Goal: Task Accomplishment & Management: Use online tool/utility

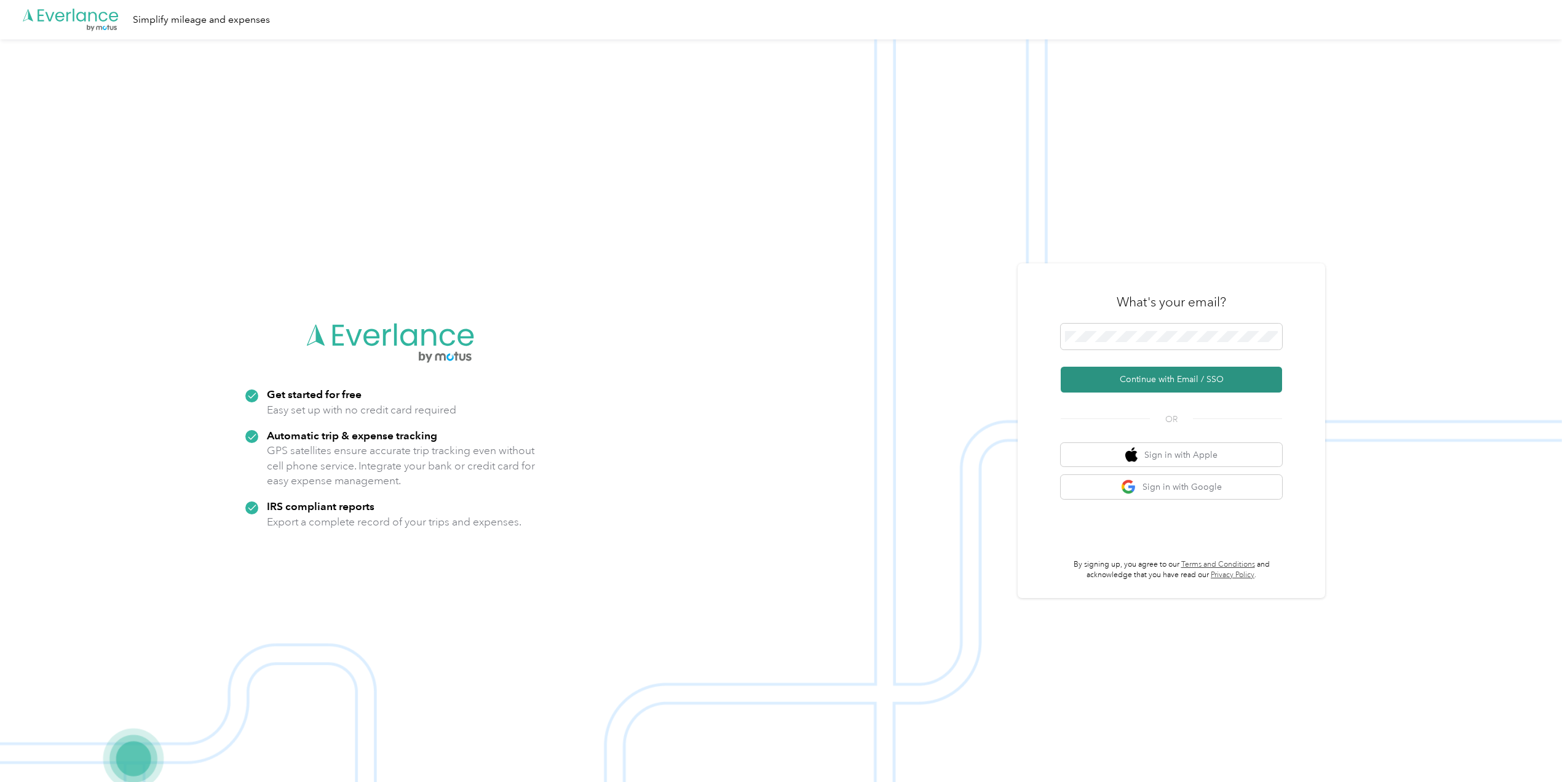
click at [1134, 385] on button "Continue with Email / SSO" at bounding box center [1171, 379] width 221 height 26
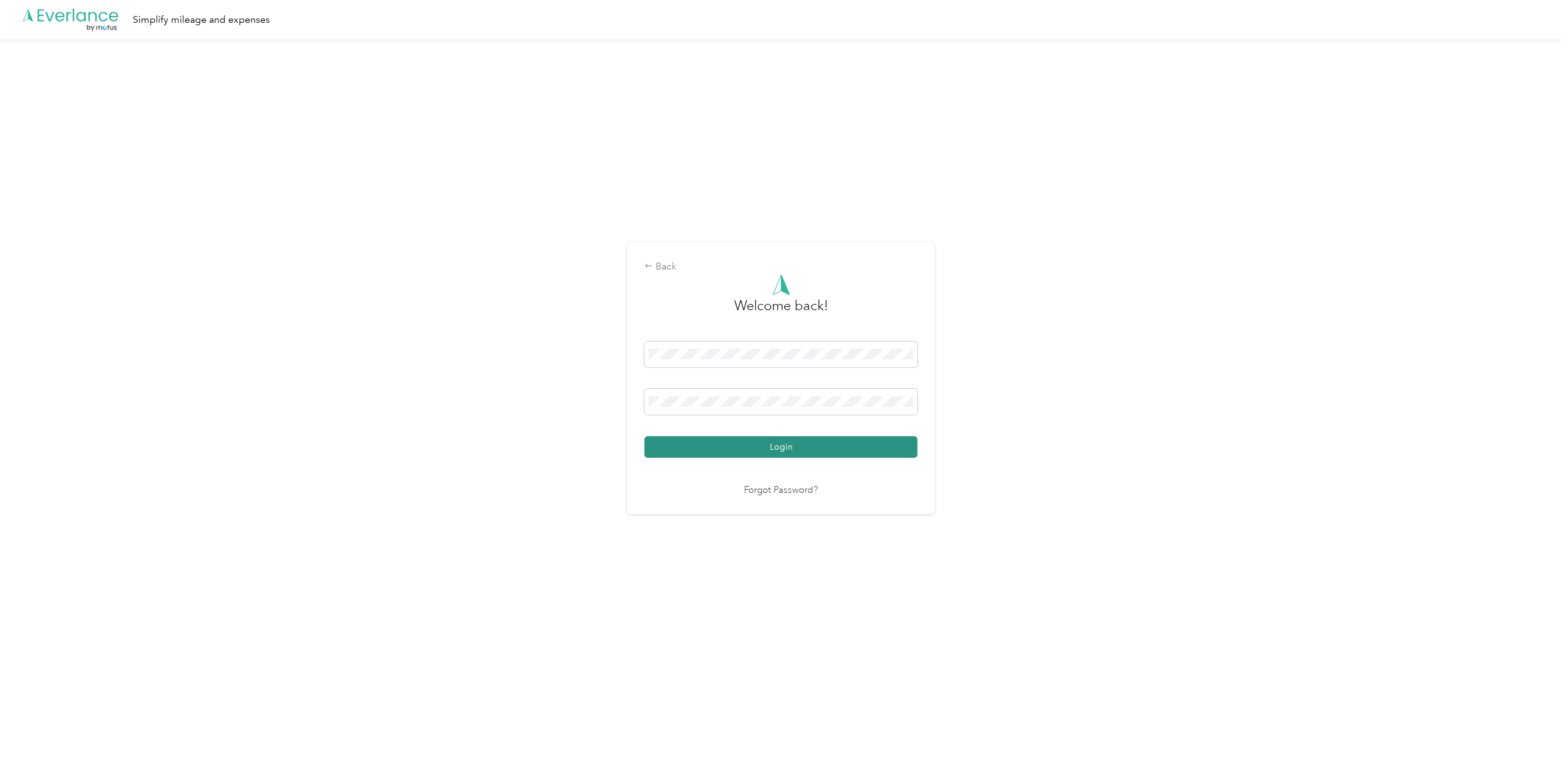
click at [777, 450] on button "Login" at bounding box center [781, 447] width 273 height 22
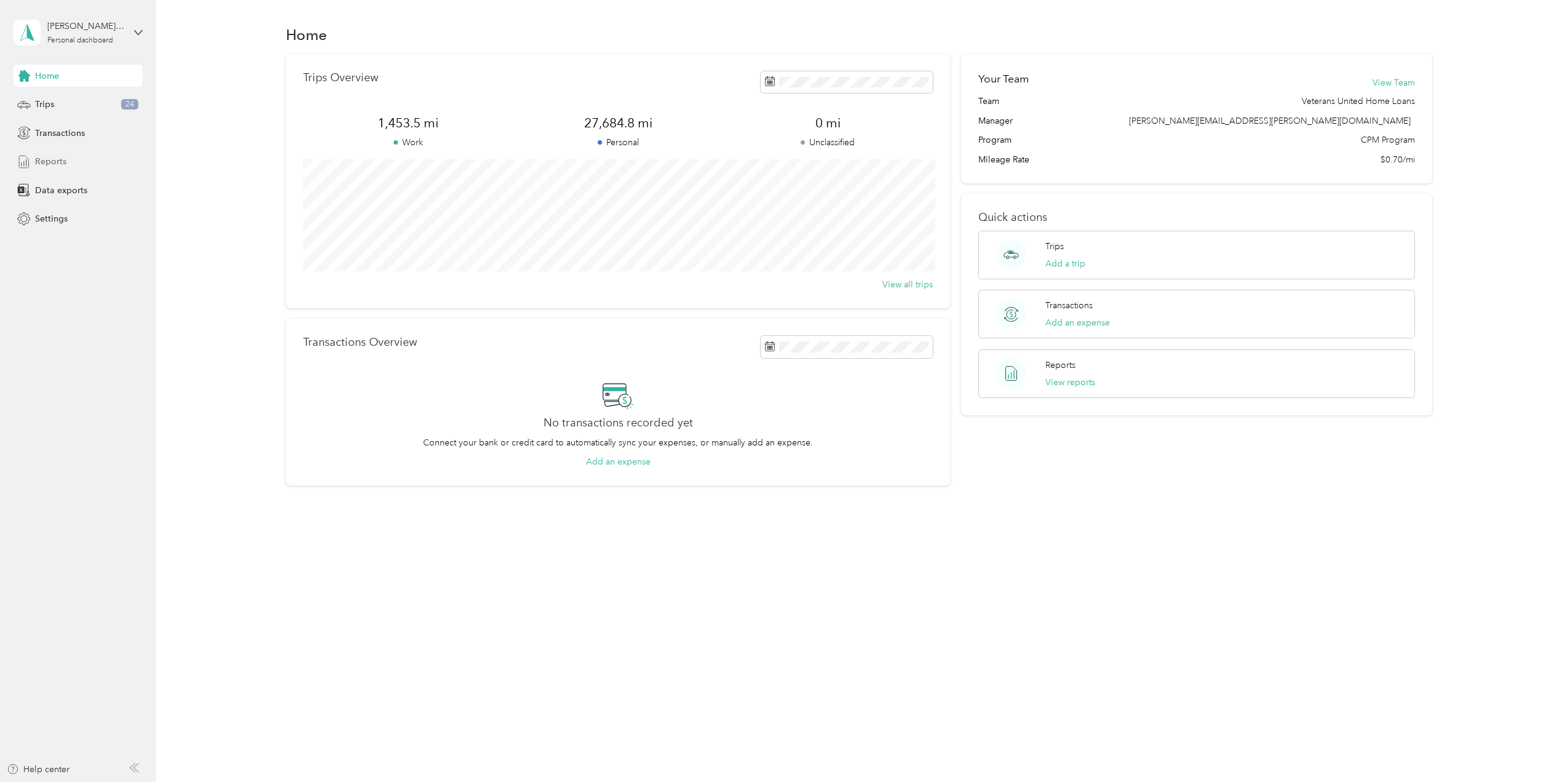
click at [55, 165] on span "Reports" at bounding box center [51, 161] width 32 height 13
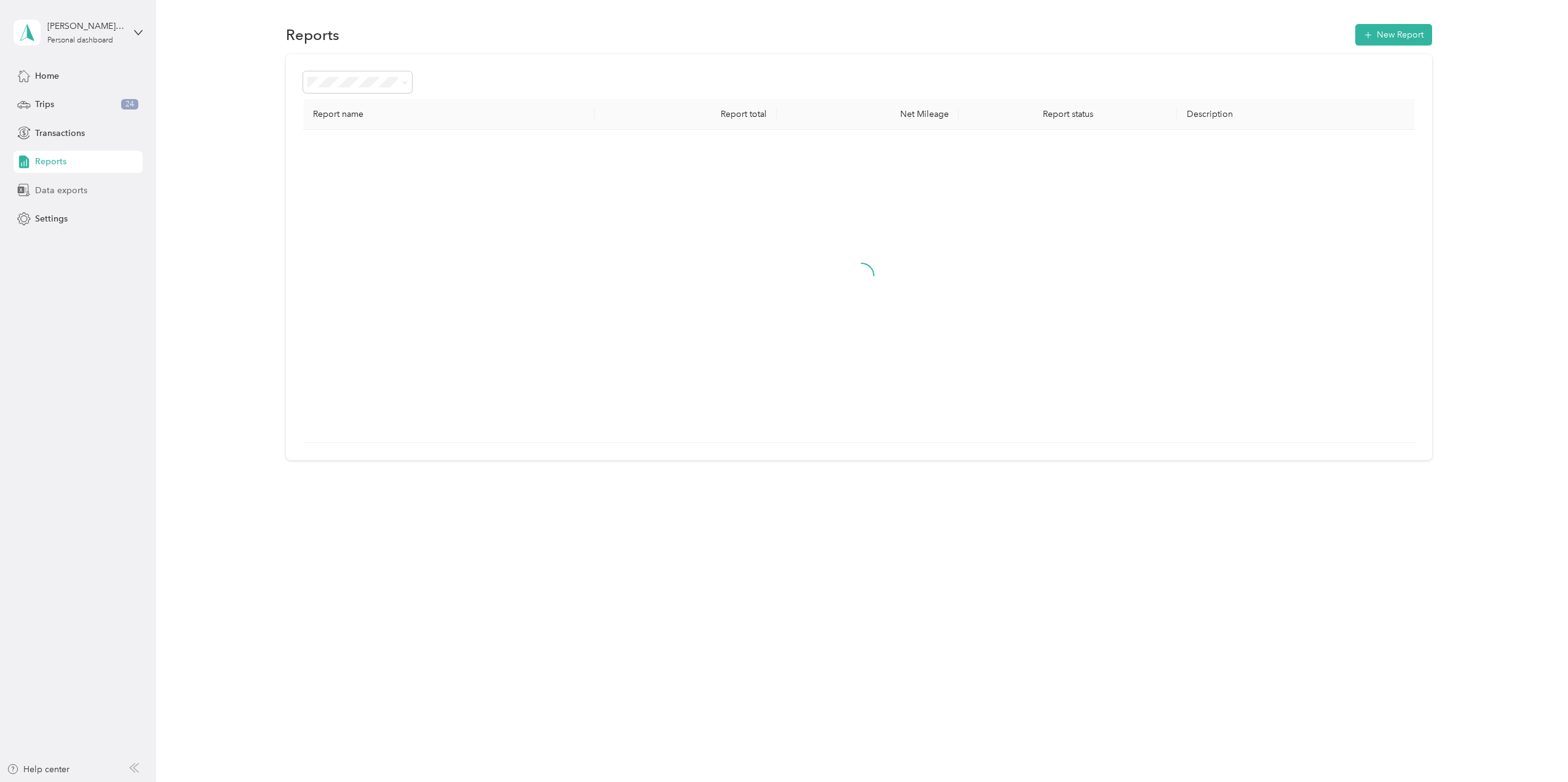
click at [56, 186] on span "Data exports" at bounding box center [61, 191] width 52 height 13
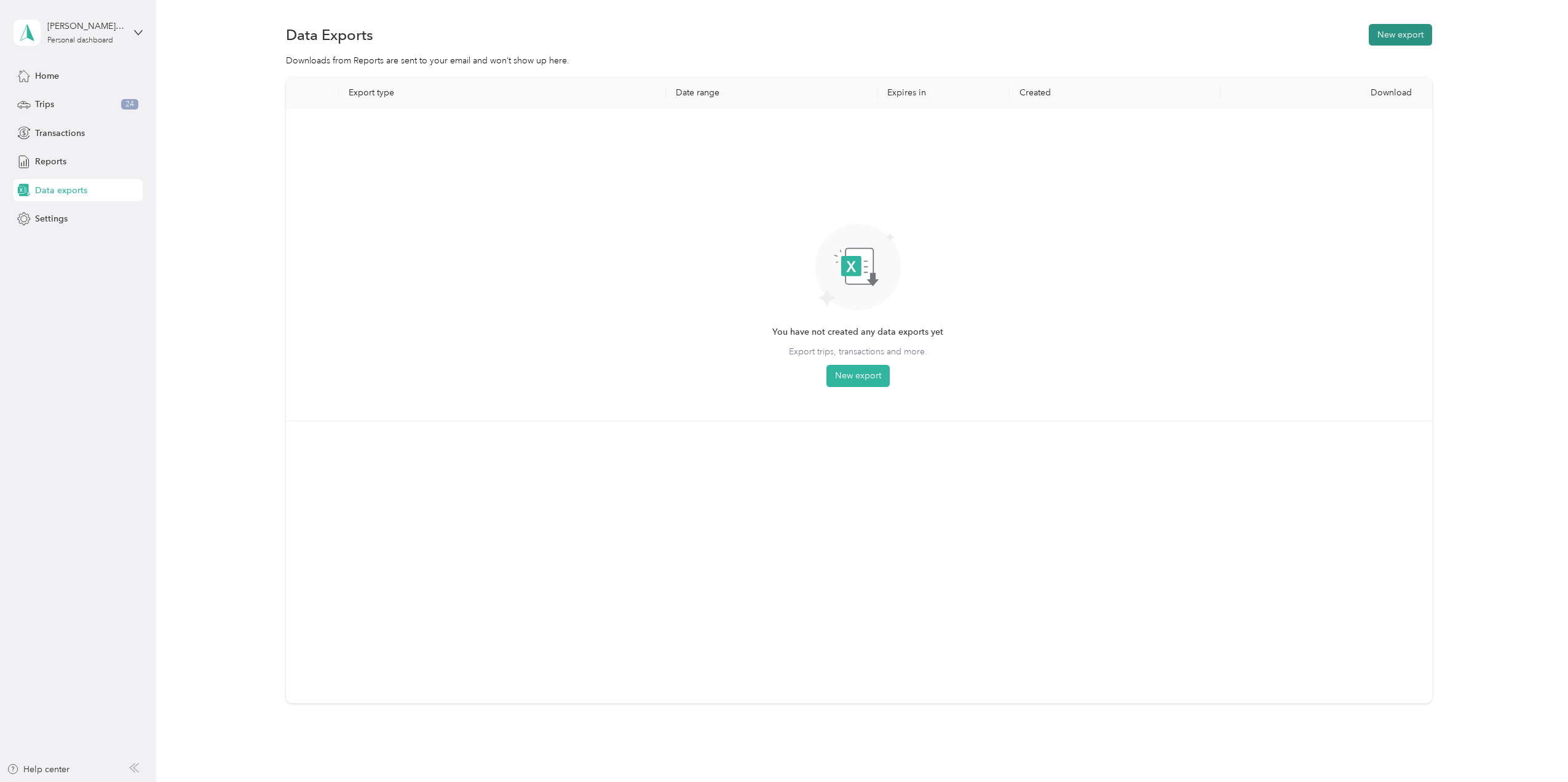
click at [1418, 30] on button "New export" at bounding box center [1401, 34] width 63 height 22
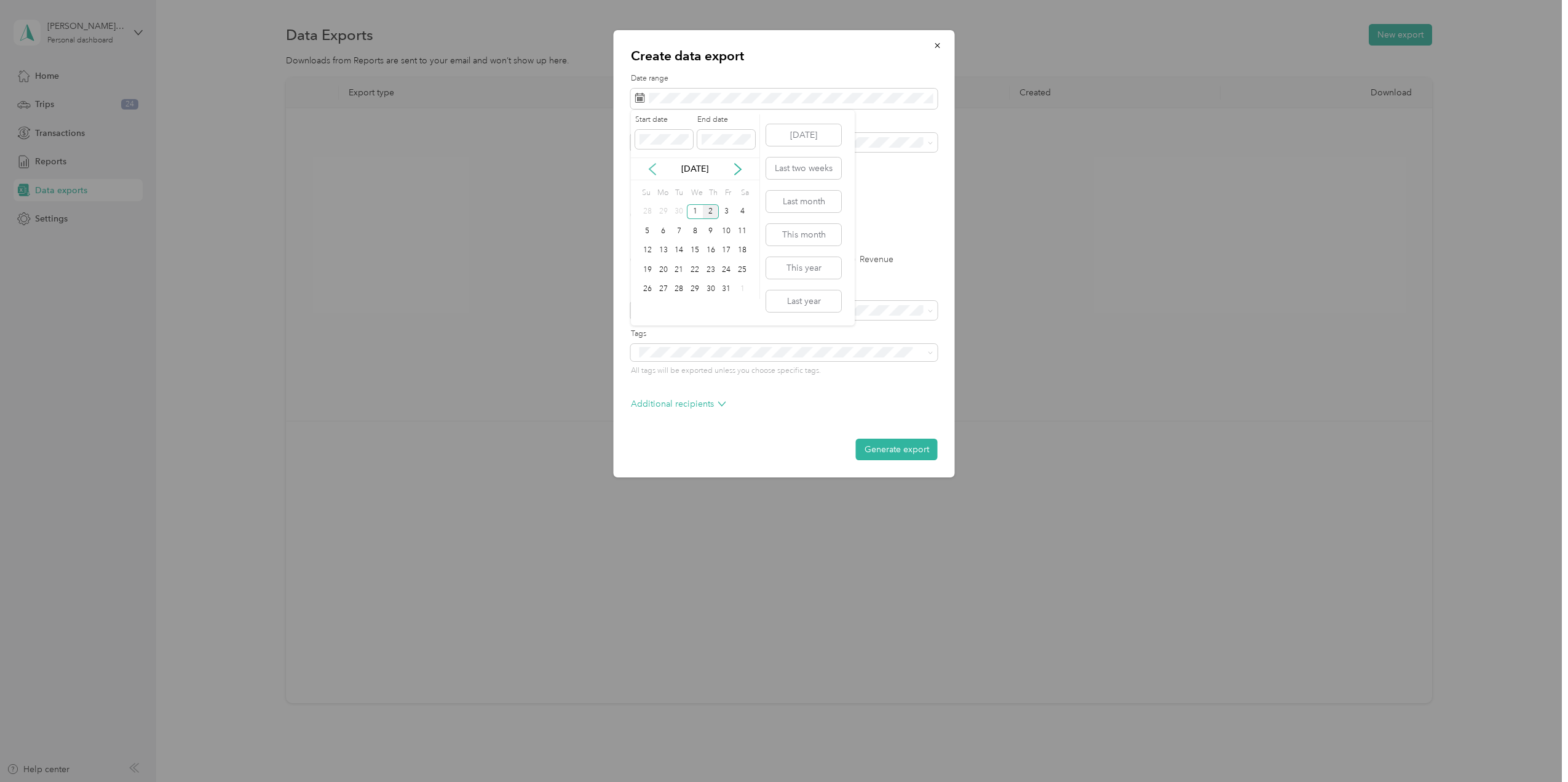
click at [650, 170] on icon at bounding box center [652, 169] width 12 height 12
click at [661, 210] on div "1" at bounding box center [663, 212] width 16 height 15
click at [678, 288] on div "30" at bounding box center [679, 290] width 16 height 15
click at [696, 193] on li "Veterans United Home Loans" at bounding box center [784, 185] width 307 height 22
click at [726, 321] on form "Date range Purpose Advanced filters File format Excel CSV PDF Export type All T…" at bounding box center [784, 267] width 307 height 387
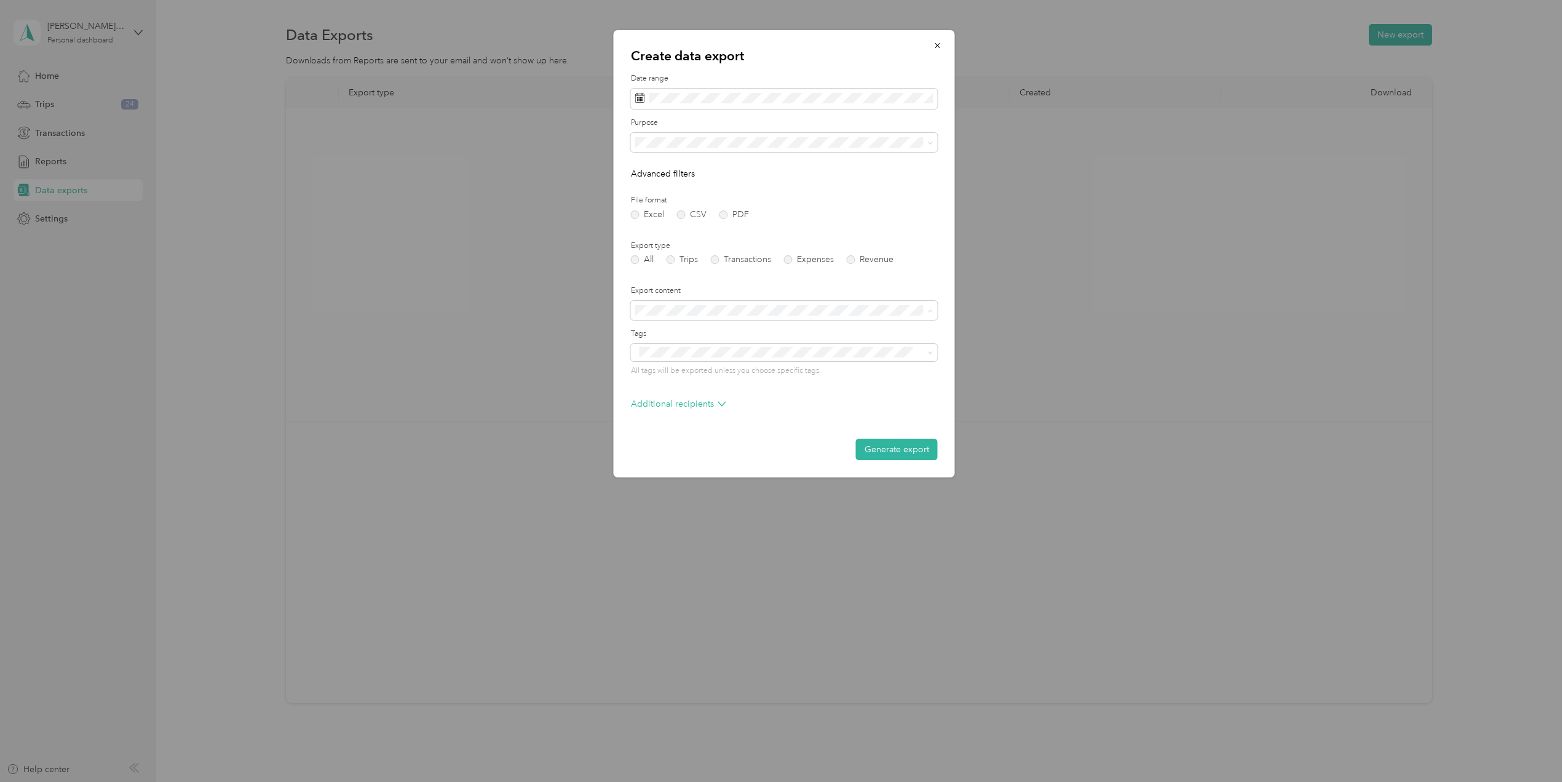
click at [768, 288] on label "Export content" at bounding box center [784, 291] width 307 height 11
click at [893, 455] on button "Generate export" at bounding box center [897, 449] width 82 height 22
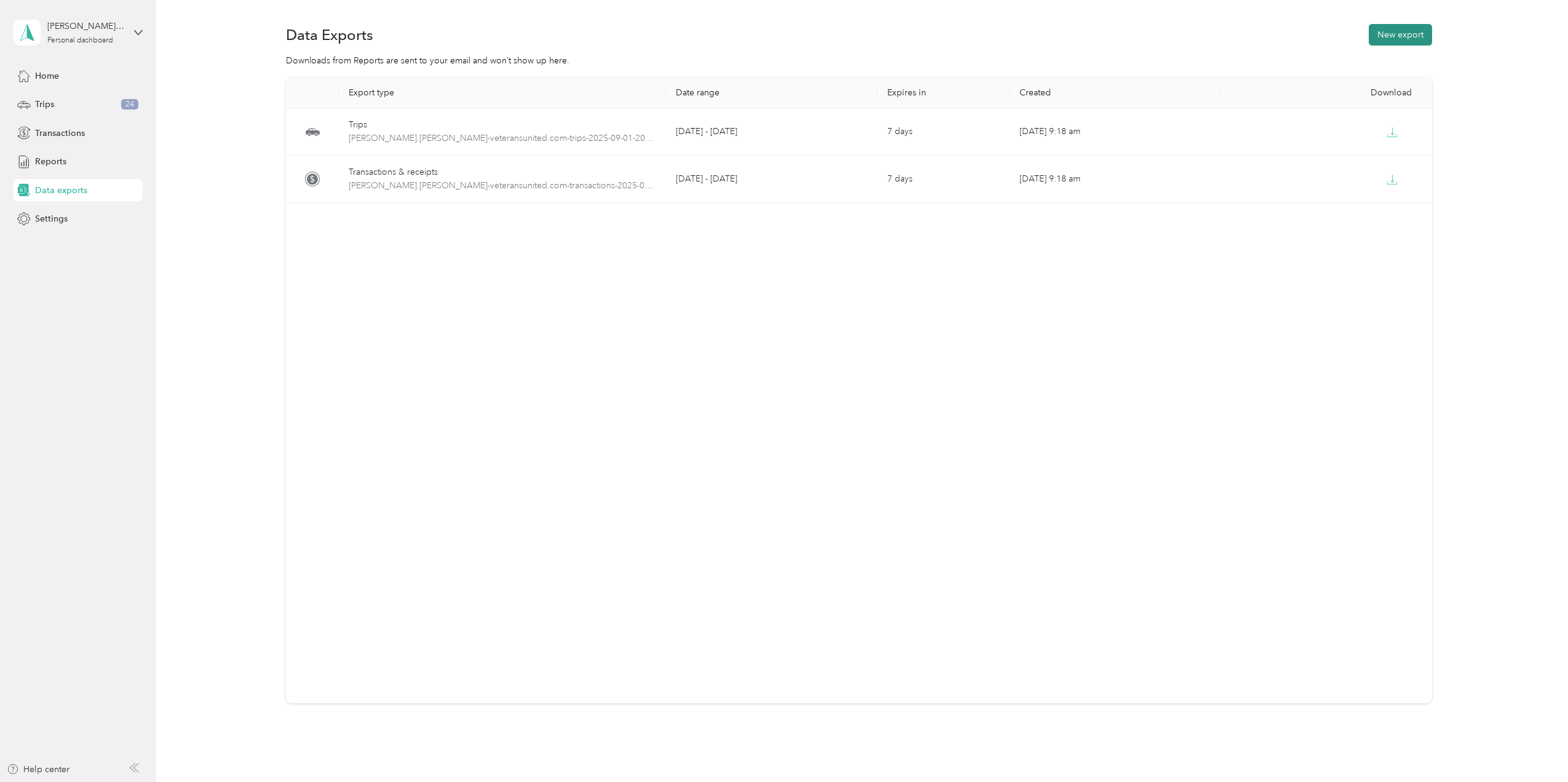
click at [1374, 42] on button "New export" at bounding box center [1401, 34] width 63 height 22
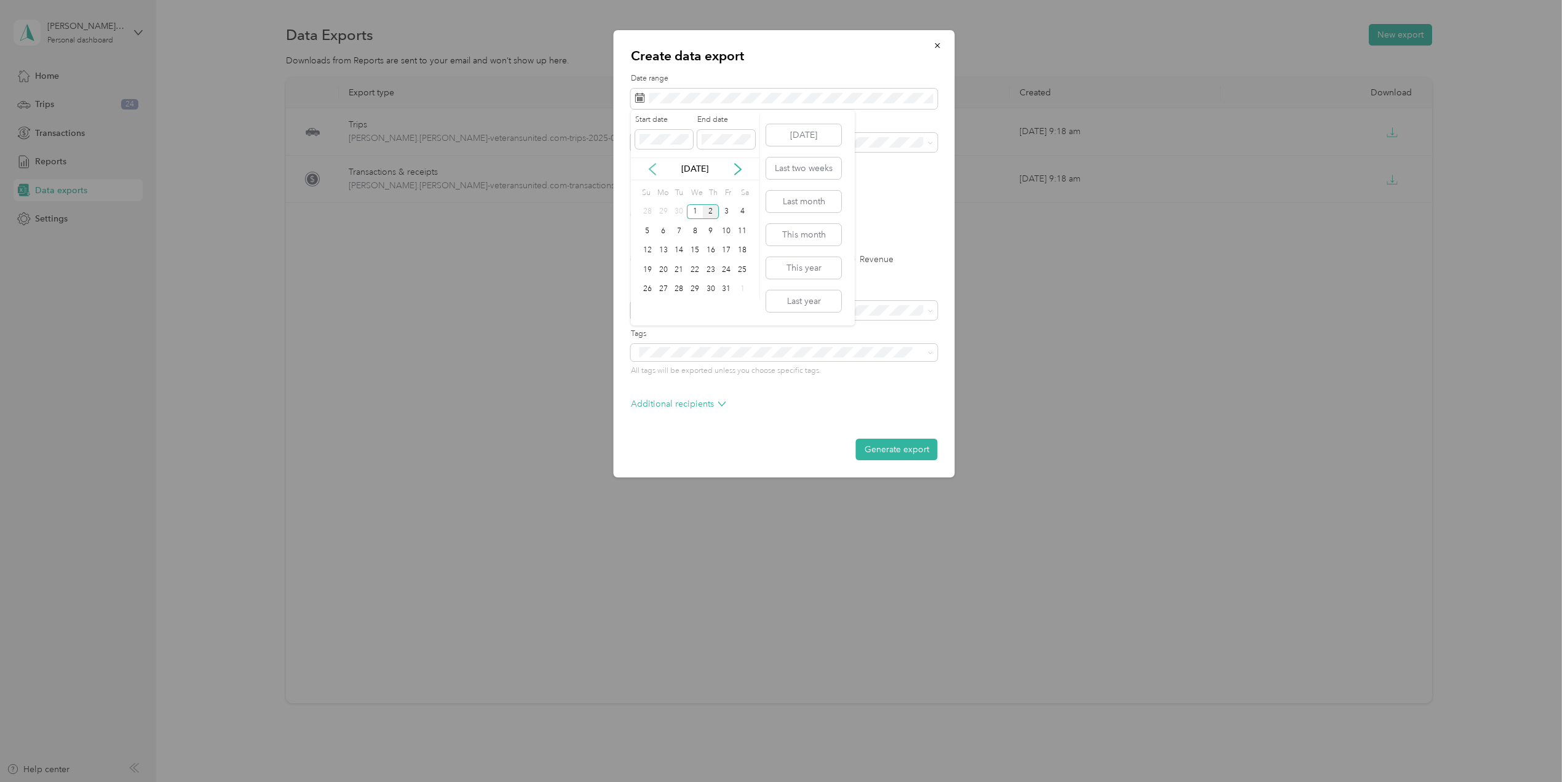
click at [654, 165] on icon at bounding box center [652, 169] width 6 height 11
click at [661, 214] on div "1" at bounding box center [663, 212] width 16 height 15
click at [678, 293] on div "30" at bounding box center [679, 290] width 16 height 15
click at [673, 187] on span "Veterans United Home Loans" at bounding box center [696, 185] width 113 height 11
click at [723, 214] on label "PDF" at bounding box center [734, 214] width 30 height 8
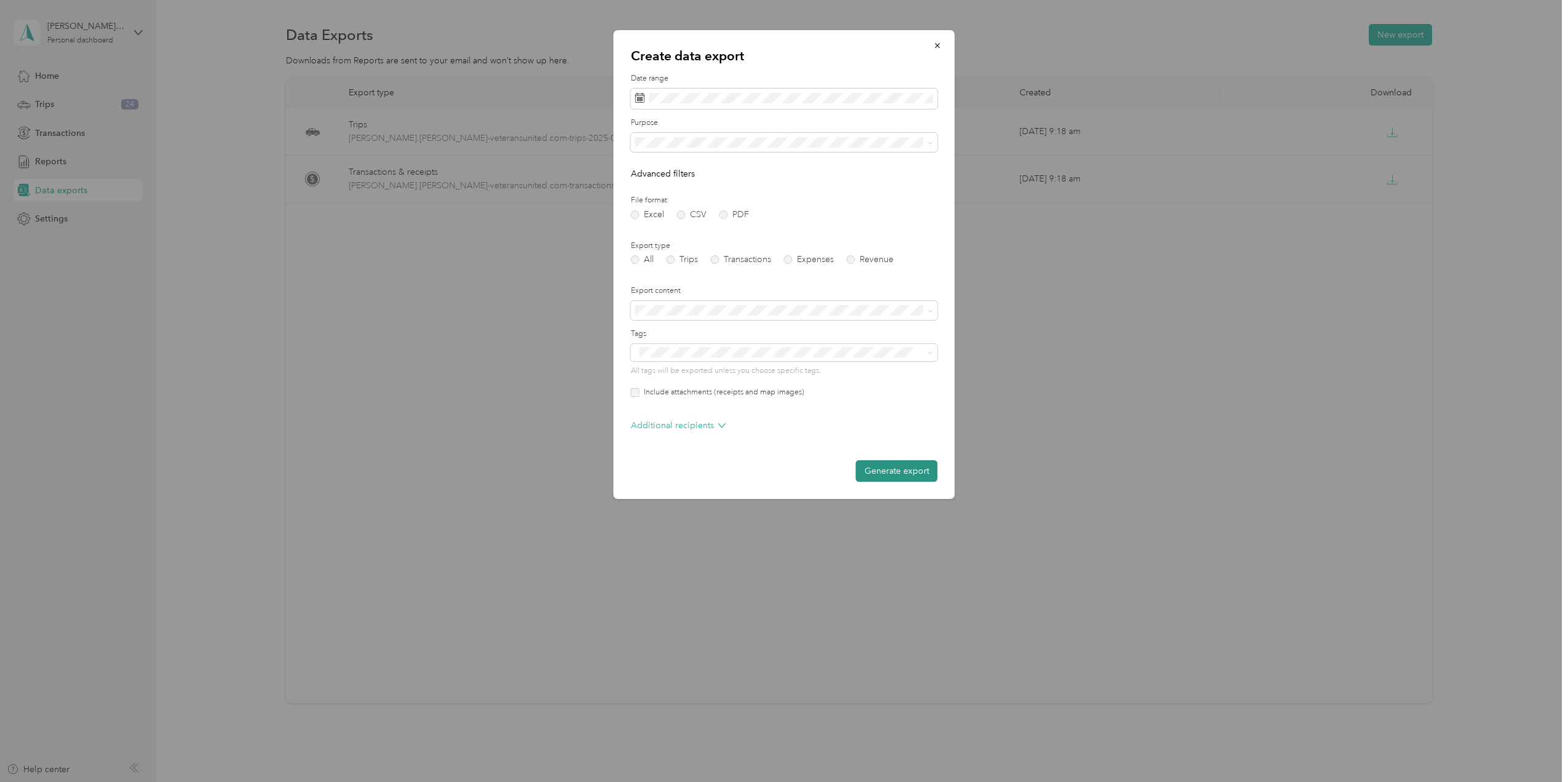
click at [883, 466] on button "Generate export" at bounding box center [897, 470] width 82 height 22
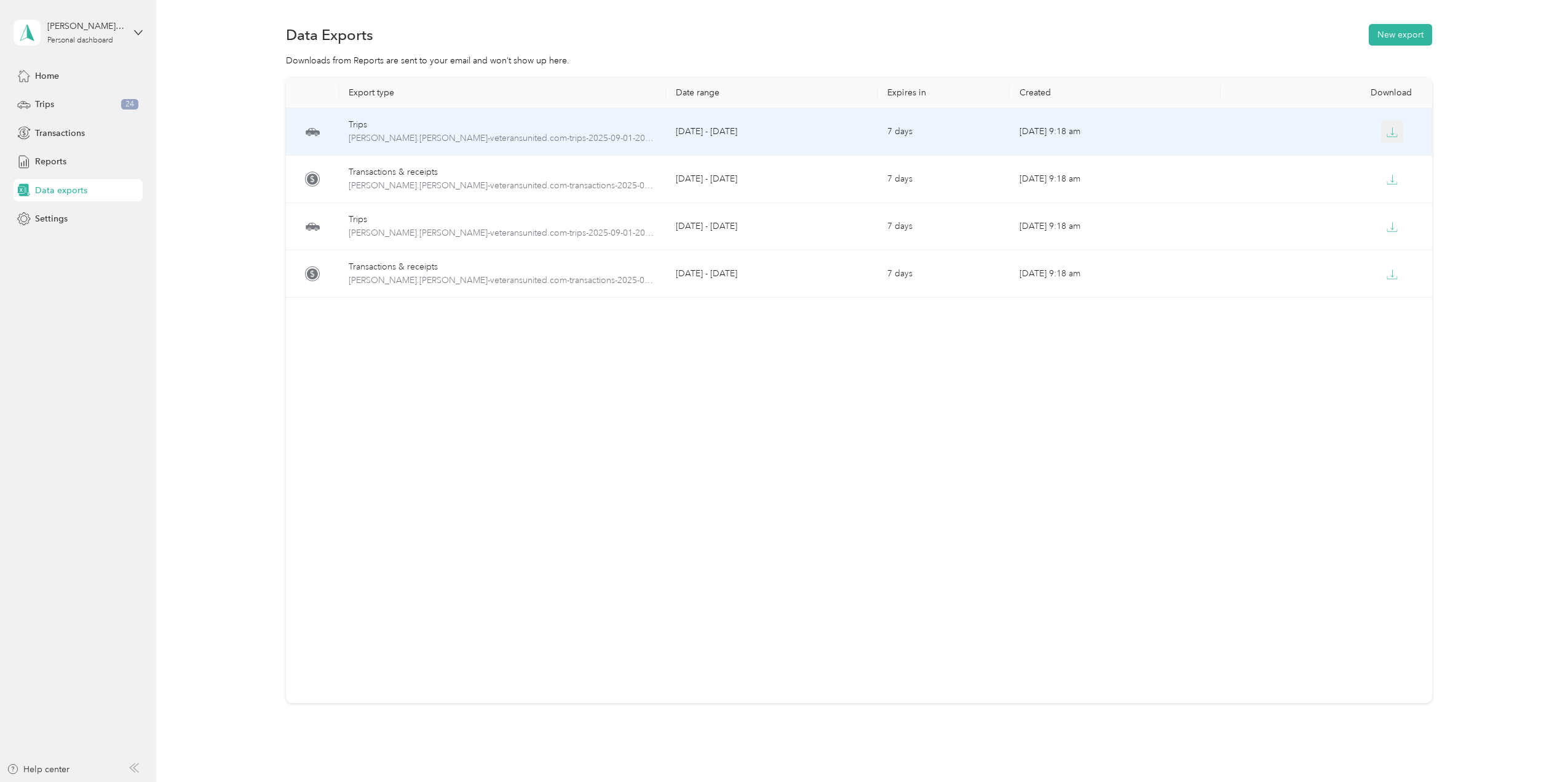
click at [1394, 129] on icon "button" at bounding box center [1392, 132] width 11 height 11
